Goal: Task Accomplishment & Management: Manage account settings

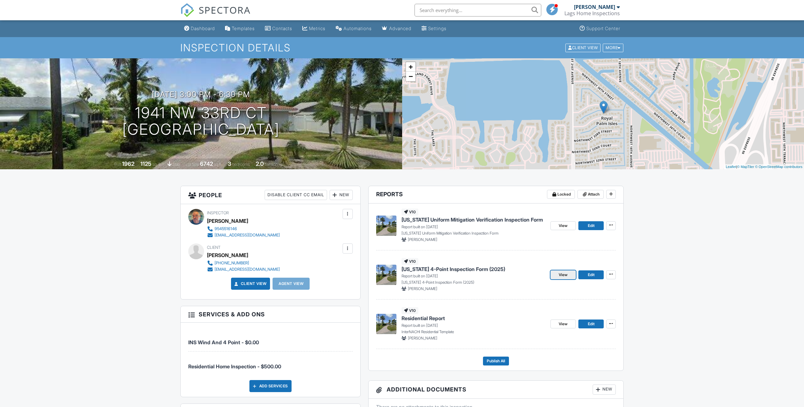
click at [566, 275] on span "View" at bounding box center [563, 275] width 9 height 6
click at [566, 322] on span "View" at bounding box center [563, 324] width 9 height 6
click at [497, 361] on span "Publish All" at bounding box center [496, 361] width 18 height 6
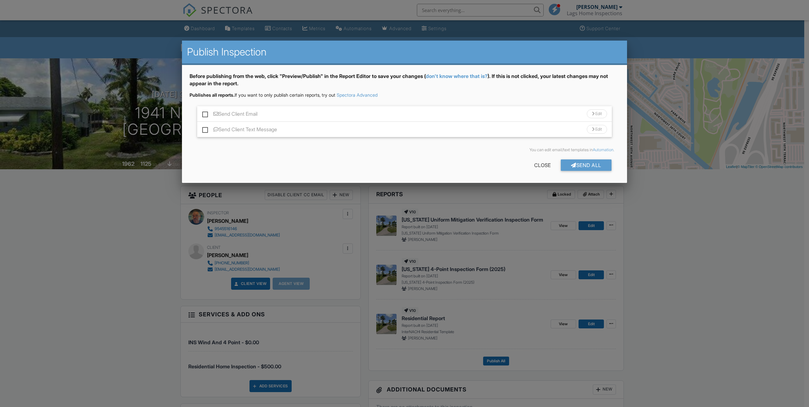
click at [204, 113] on label "Send Client Email" at bounding box center [229, 115] width 55 height 8
click at [204, 113] on input "Send Client Email" at bounding box center [204, 111] width 4 height 4
checkbox input "true"
click at [204, 129] on label "Send Client Text Message" at bounding box center [239, 131] width 75 height 8
click at [204, 128] on input "Send Client Text Message" at bounding box center [204, 126] width 4 height 4
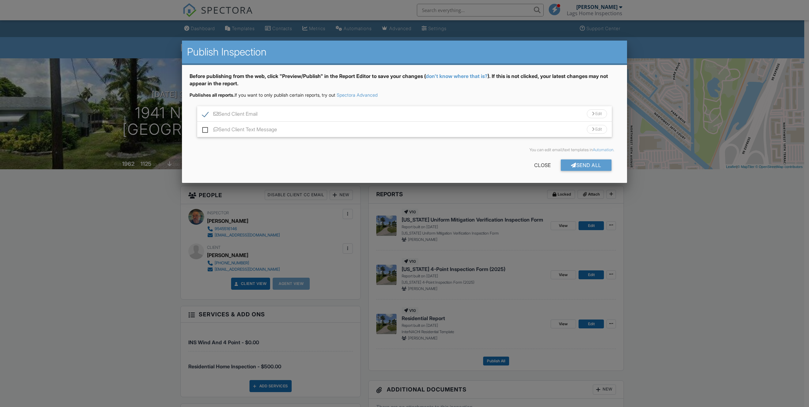
checkbox input "true"
click at [589, 165] on div "Send All" at bounding box center [586, 164] width 51 height 11
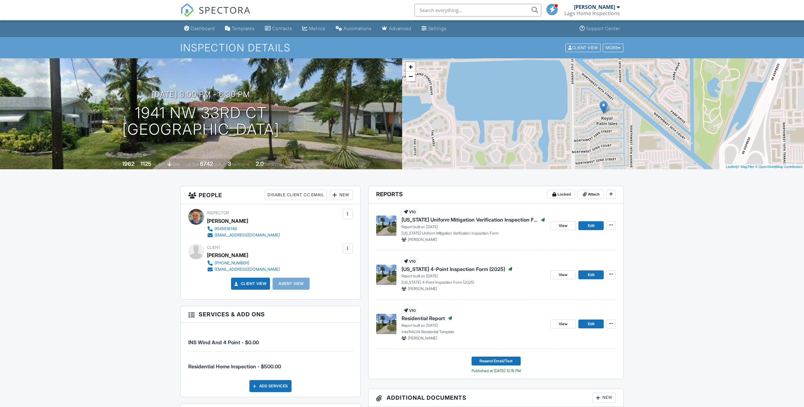
click at [216, 11] on span "SPECTORA" at bounding box center [225, 9] width 52 height 13
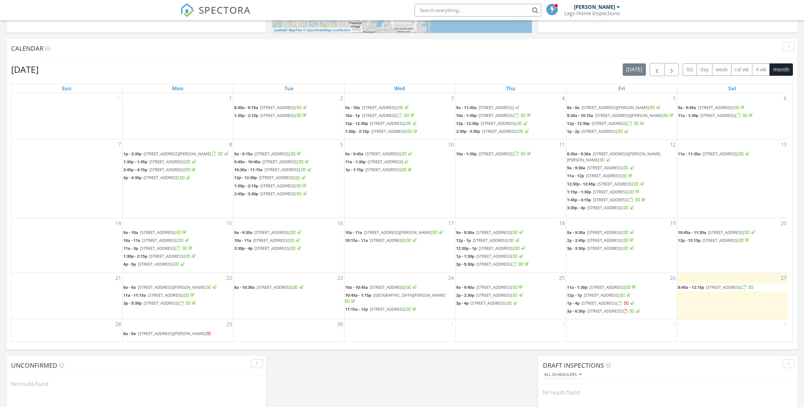
scroll to position [254, 0]
